Goal: Information Seeking & Learning: Learn about a topic

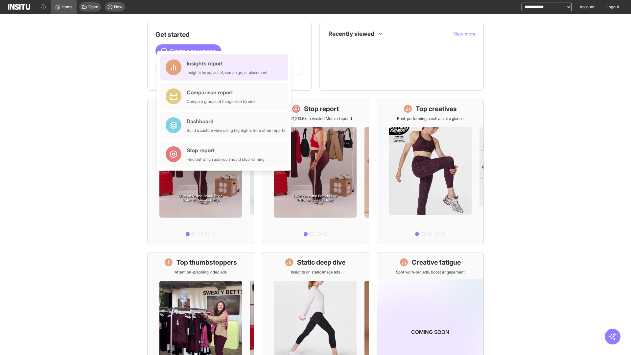
click at [226, 67] on div "Insights report Insights by ad, adset, campaign, or placement" at bounding box center [227, 67] width 81 height 16
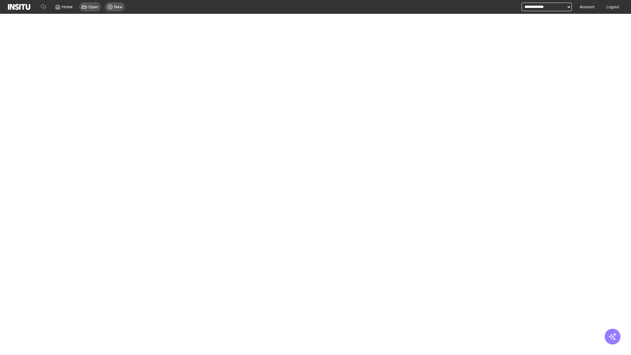
select select "**"
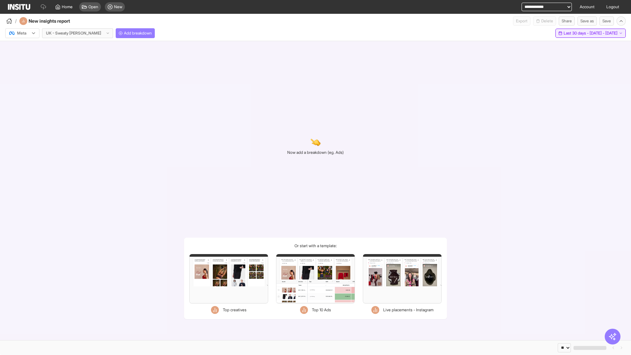
click at [579, 33] on span "Last 30 days - [DATE] - [DATE]" at bounding box center [591, 33] width 54 height 5
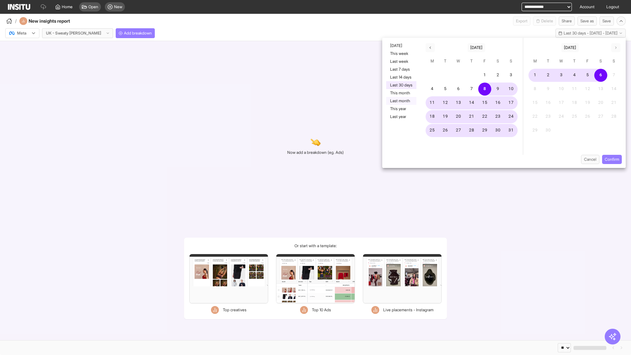
click at [401, 101] on button "Last month" at bounding box center [401, 101] width 30 height 8
